Goal: Task Accomplishment & Management: Use online tool/utility

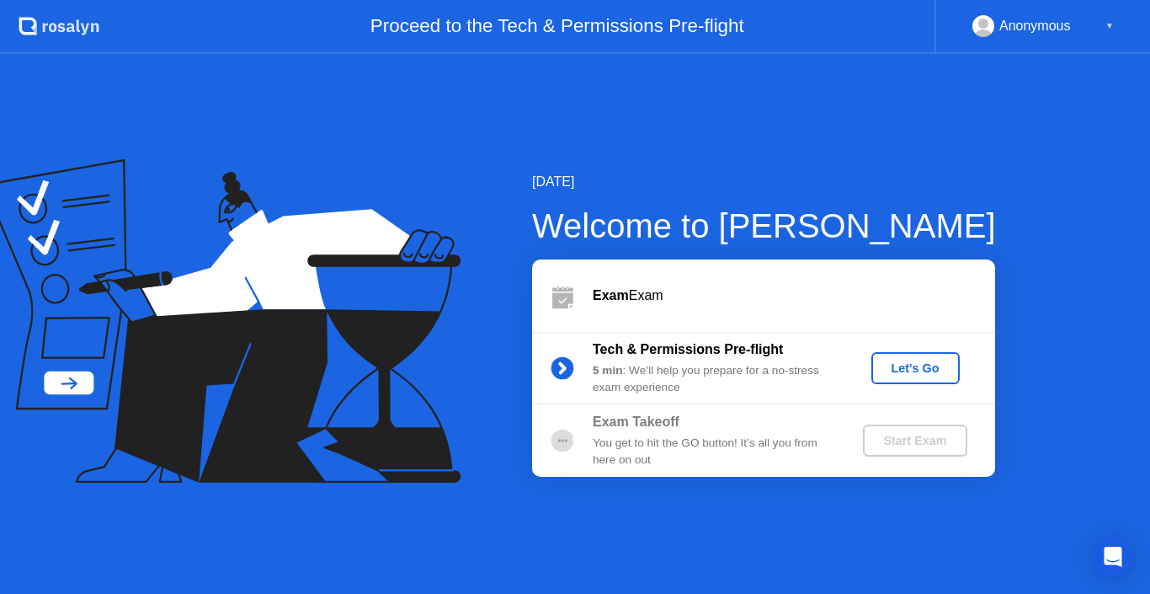
click at [892, 361] on div "Let's Go" at bounding box center [915, 367] width 75 height 13
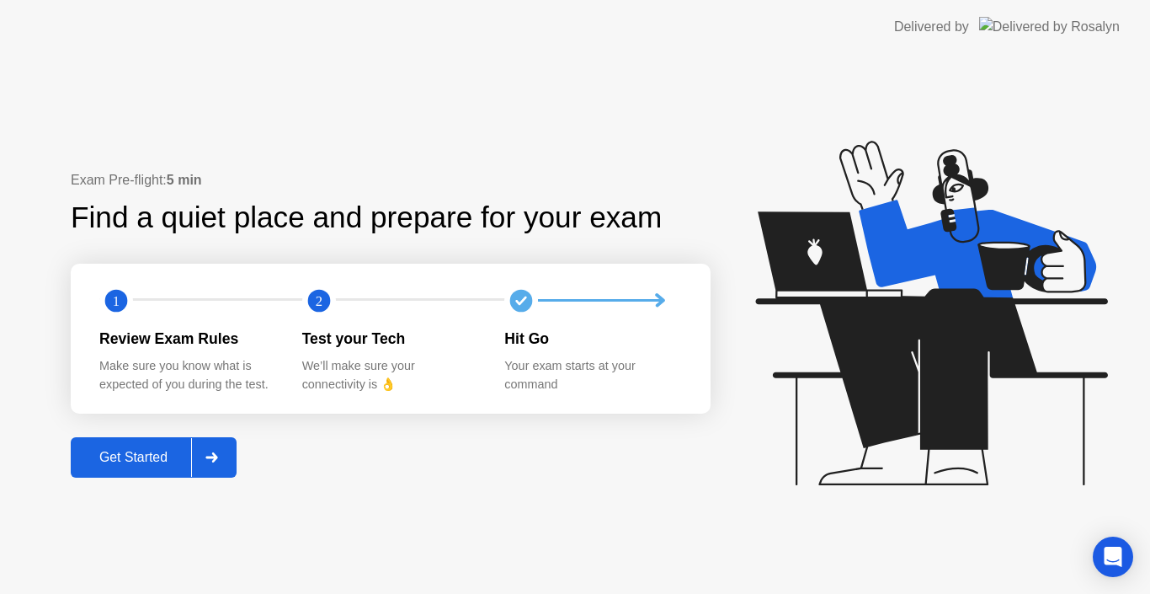
click at [121, 457] on div "Get Started" at bounding box center [133, 457] width 115 height 15
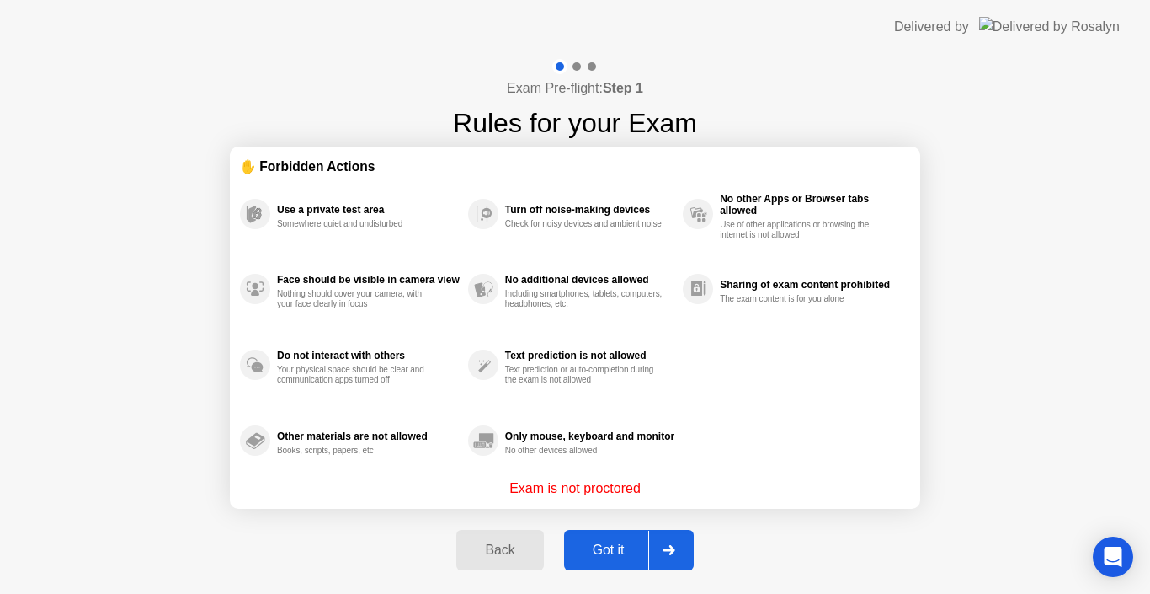
click at [621, 563] on button "Got it" at bounding box center [629, 550] width 130 height 40
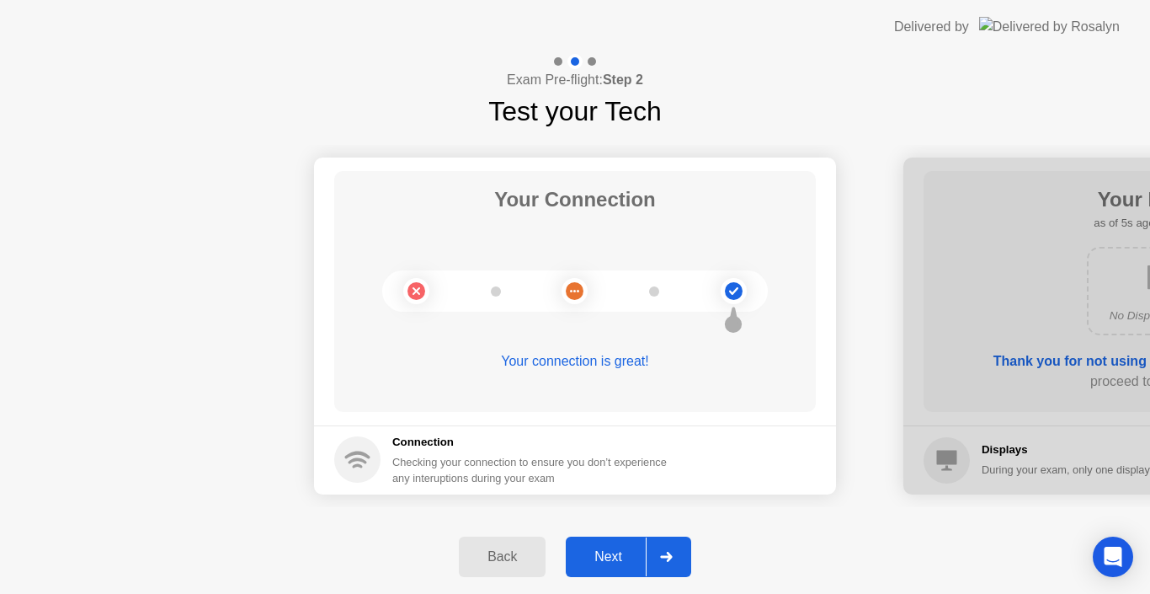
click at [581, 555] on div "Next" at bounding box center [608, 556] width 75 height 15
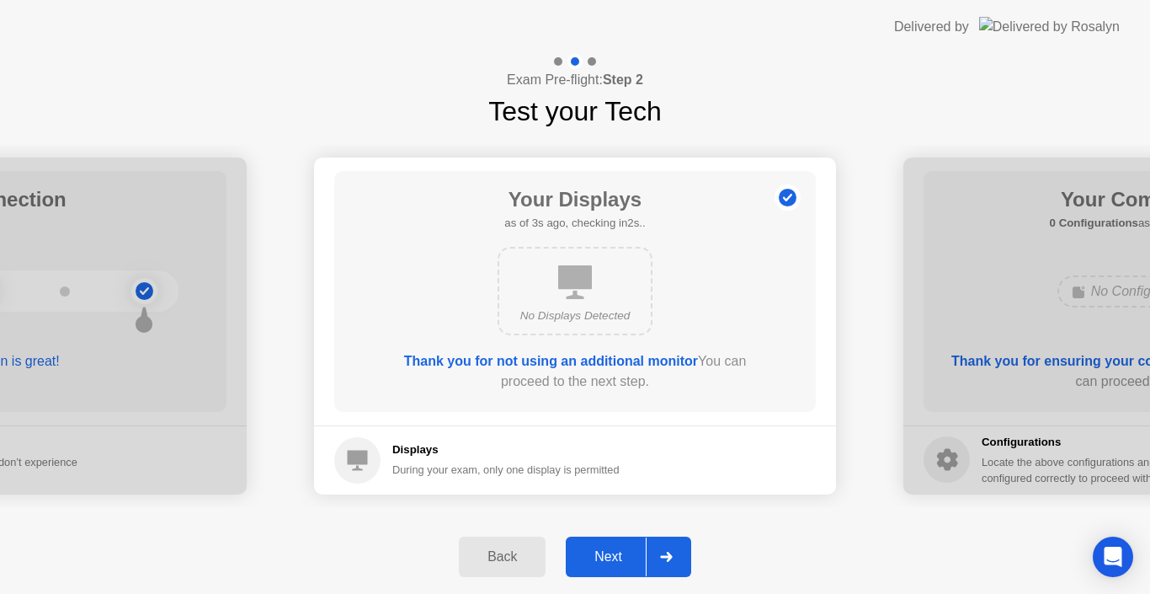
click at [613, 557] on div "Next" at bounding box center [608, 556] width 75 height 15
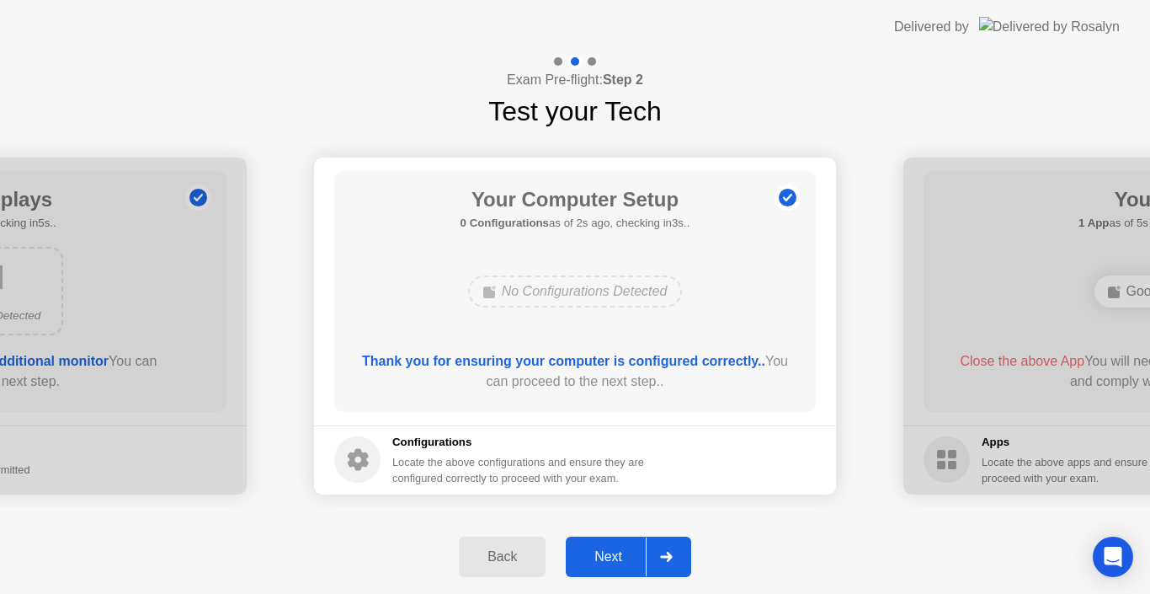
click at [613, 557] on div "Next" at bounding box center [608, 556] width 75 height 15
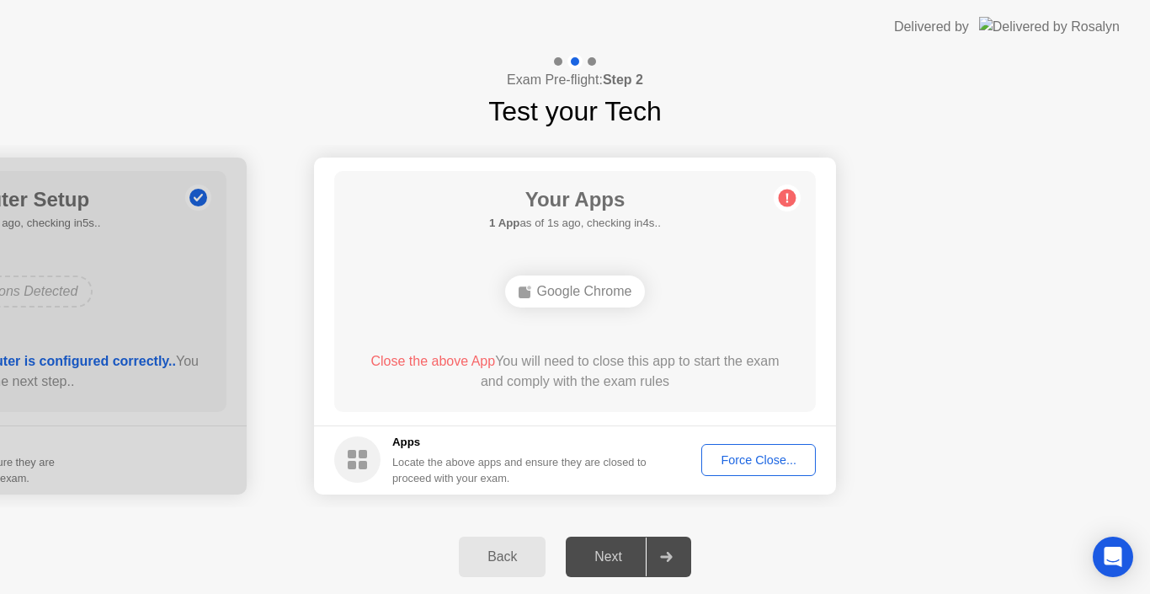
click at [724, 469] on button "Force Close..." at bounding box center [758, 460] width 115 height 32
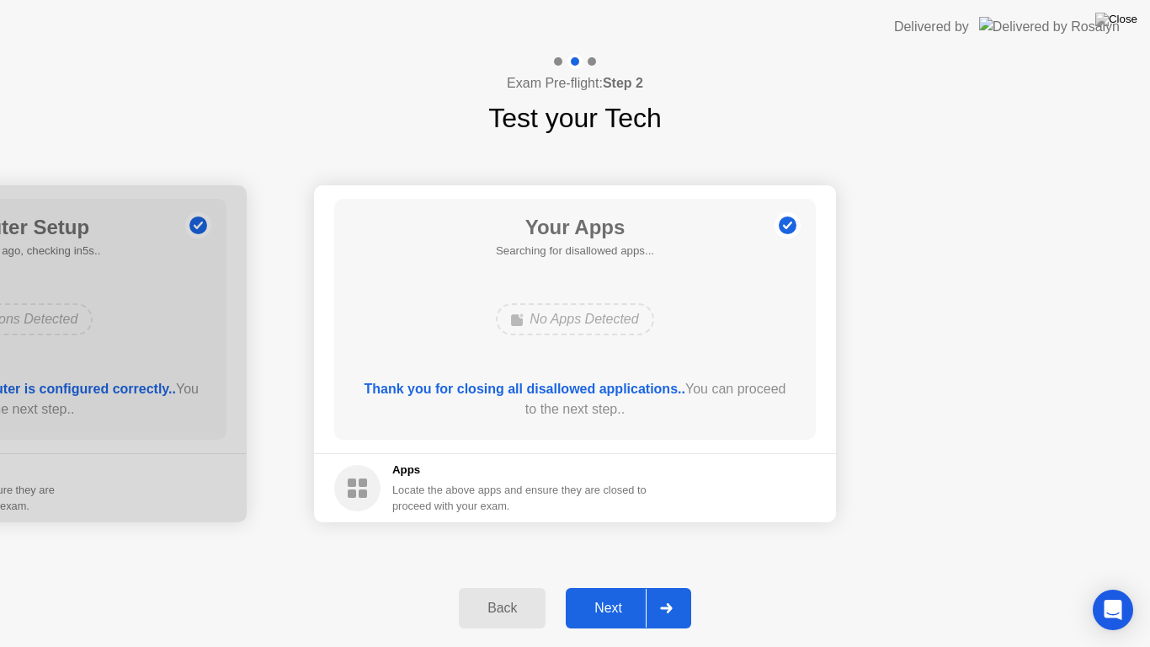
click at [629, 593] on div "Next" at bounding box center [608, 607] width 75 height 15
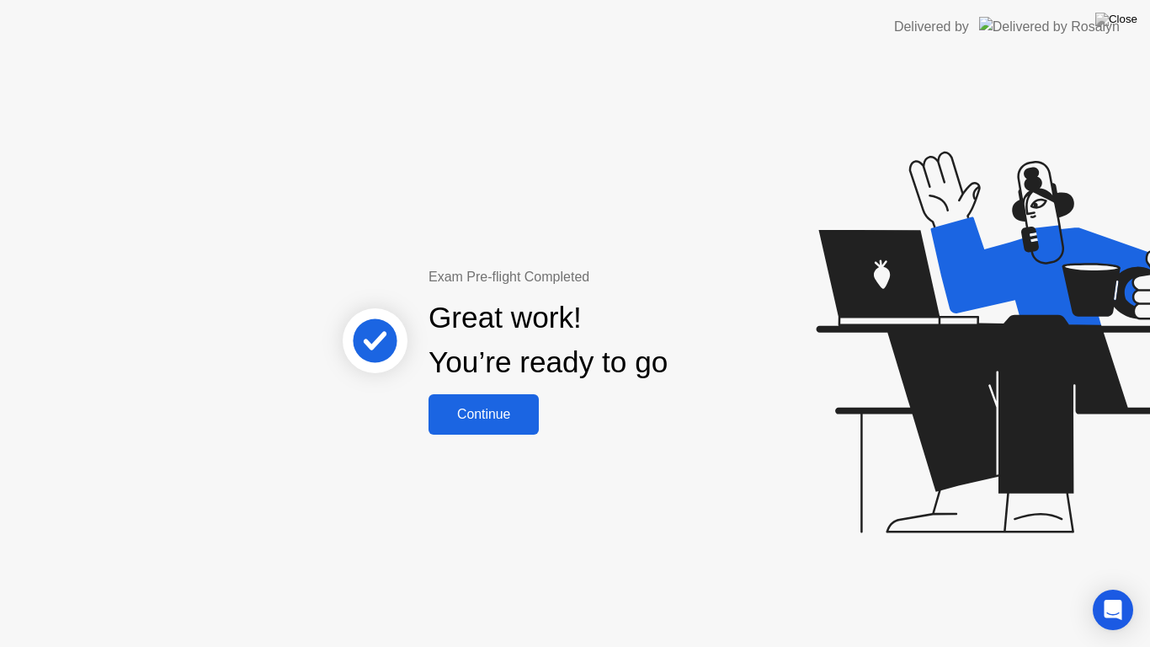
click at [516, 421] on div "Continue" at bounding box center [484, 414] width 100 height 15
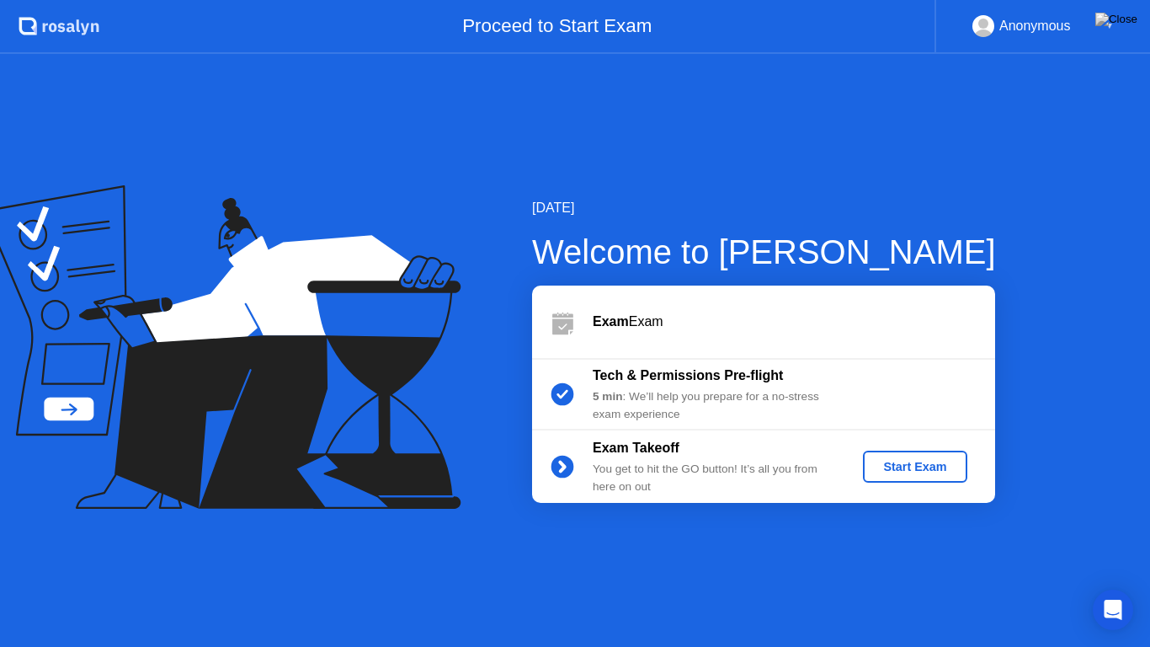
click at [945, 477] on button "Start Exam" at bounding box center [915, 467] width 104 height 32
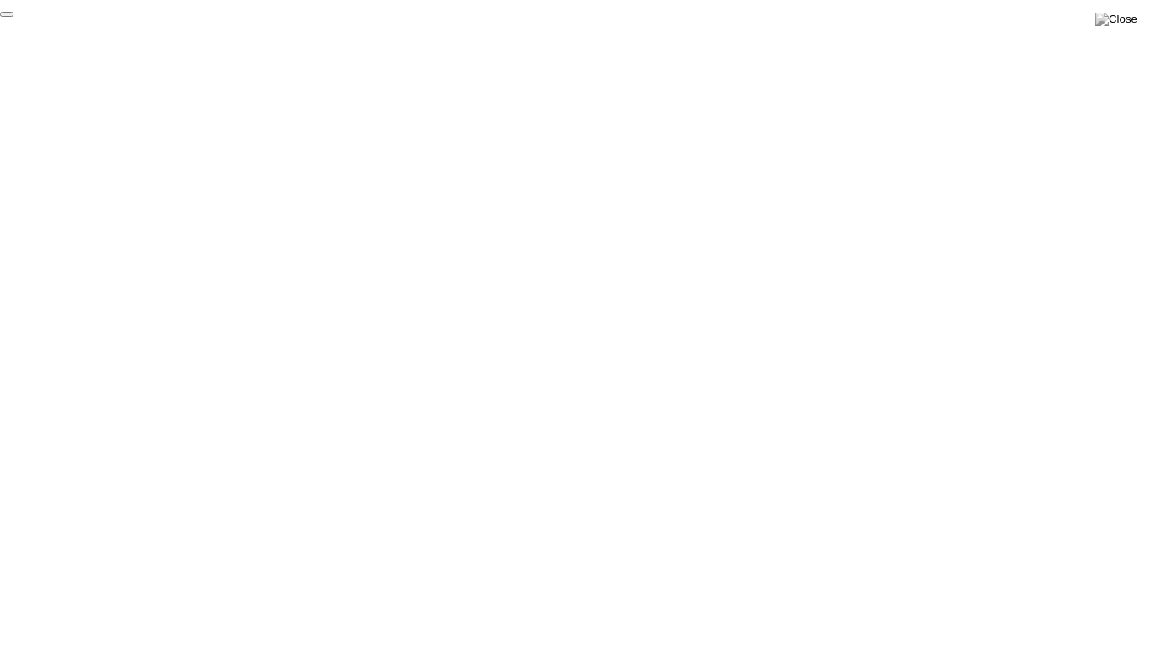
click div "End Proctoring Session"
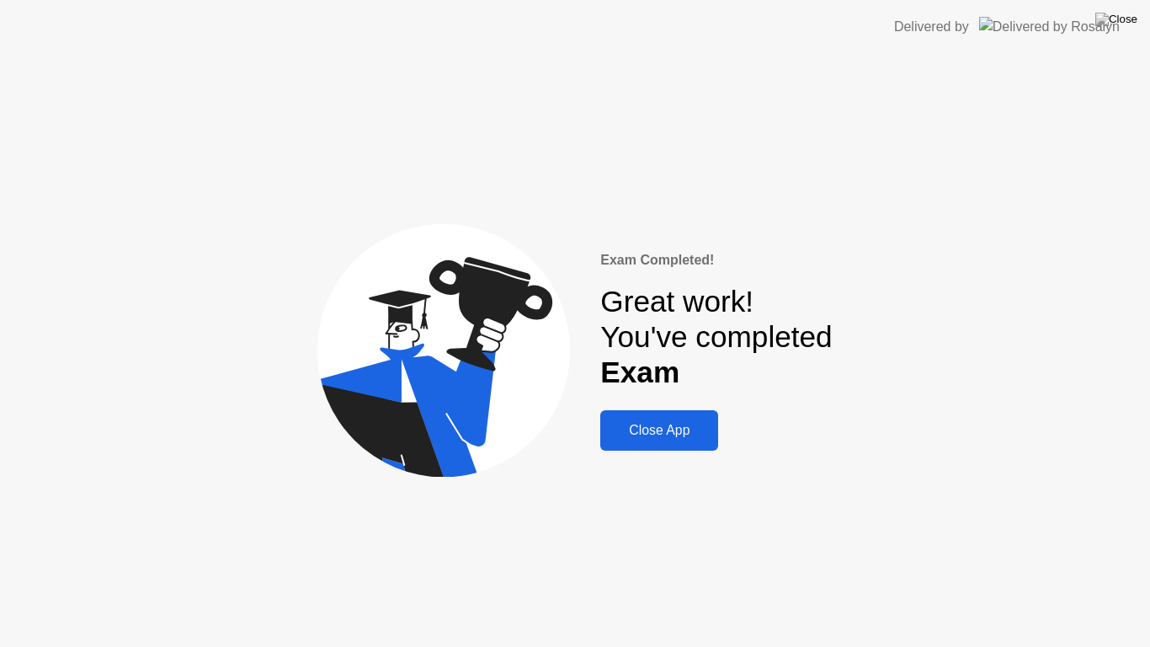
click at [680, 442] on button "Close App" at bounding box center [659, 430] width 118 height 40
